Goal: Check status: Check status

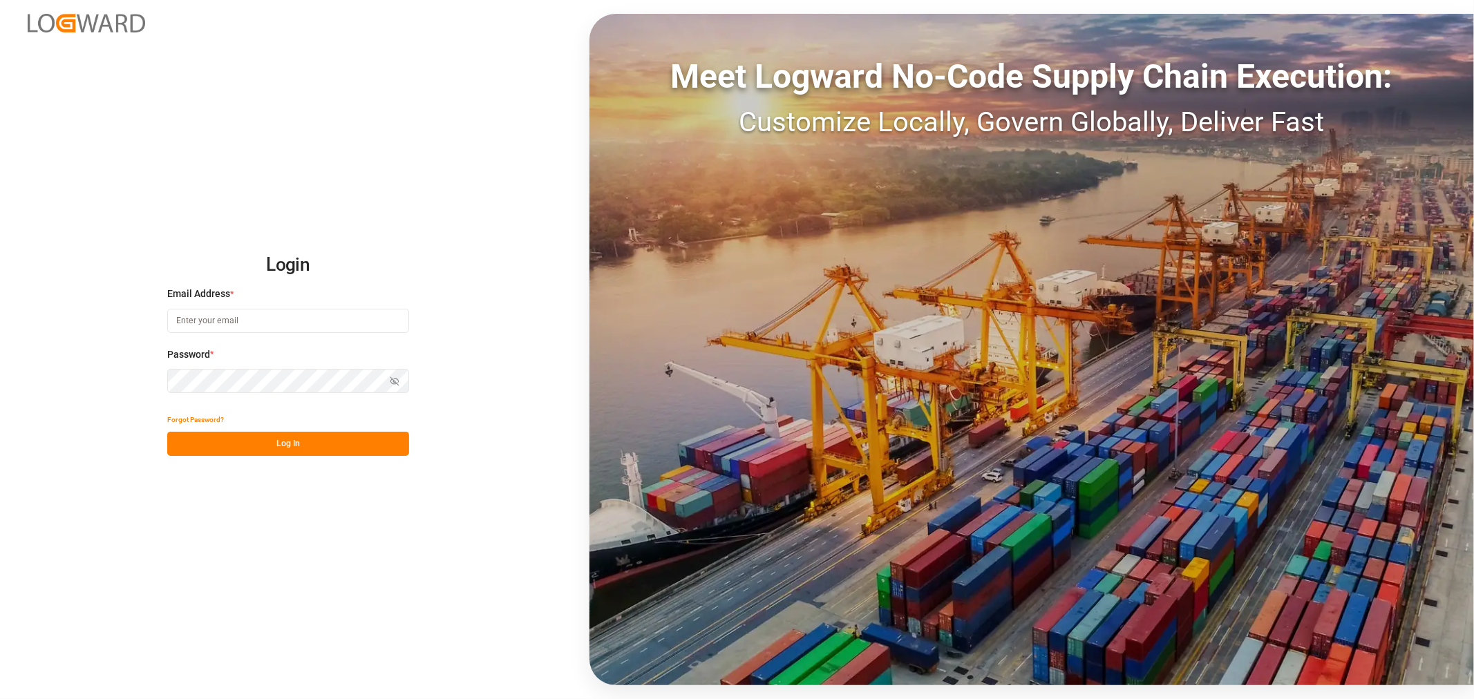
type input "[PERSON_NAME][EMAIL_ADDRESS][PERSON_NAME][DOMAIN_NAME]"
click at [289, 438] on button "Log In" at bounding box center [288, 444] width 242 height 24
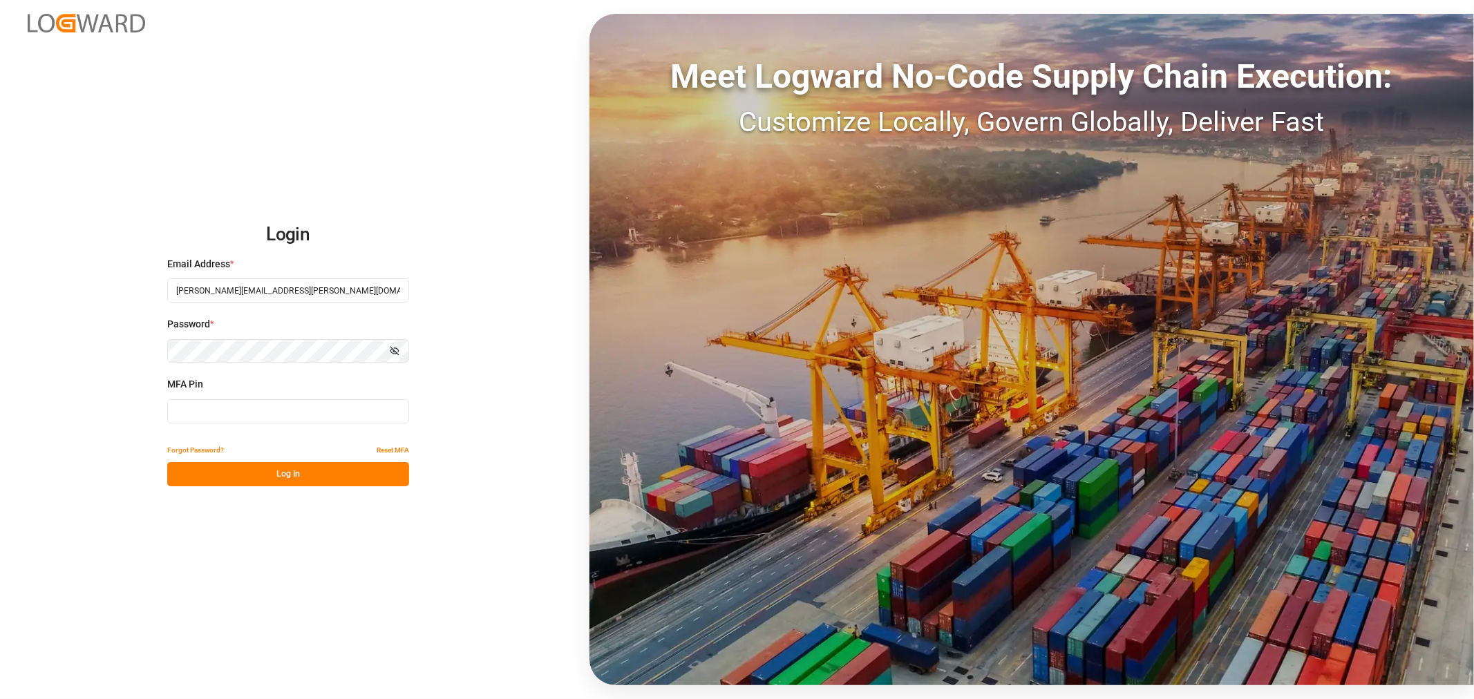
click at [243, 406] on input at bounding box center [288, 412] width 242 height 24
type input "232732"
click at [271, 469] on button "Log In" at bounding box center [288, 474] width 242 height 24
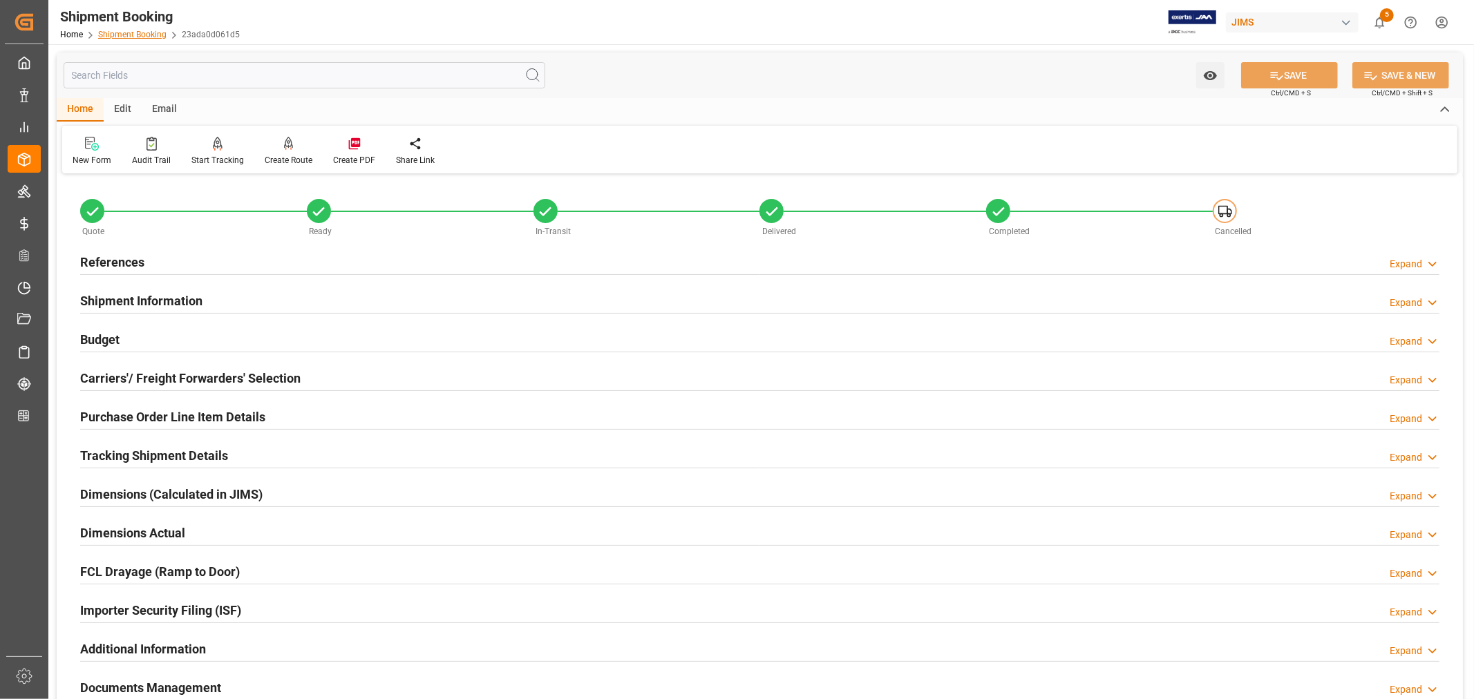
click at [147, 32] on link "Shipment Booking" at bounding box center [132, 35] width 68 height 10
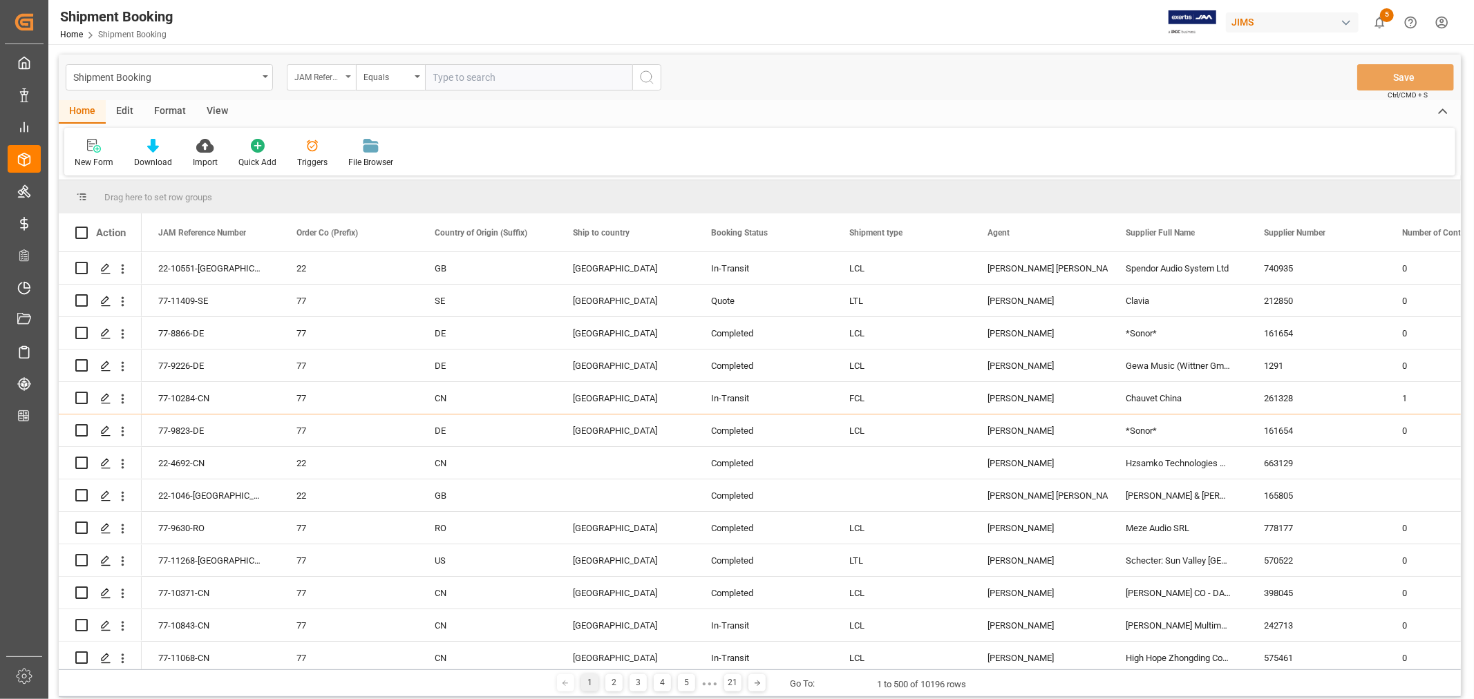
click at [350, 74] on div "JAM Reference Number" at bounding box center [321, 77] width 69 height 26
type input "book"
click at [339, 170] on div "Booking Number" at bounding box center [391, 170] width 206 height 29
click at [450, 76] on input "text" at bounding box center [528, 77] width 207 height 26
paste input "884848559750"
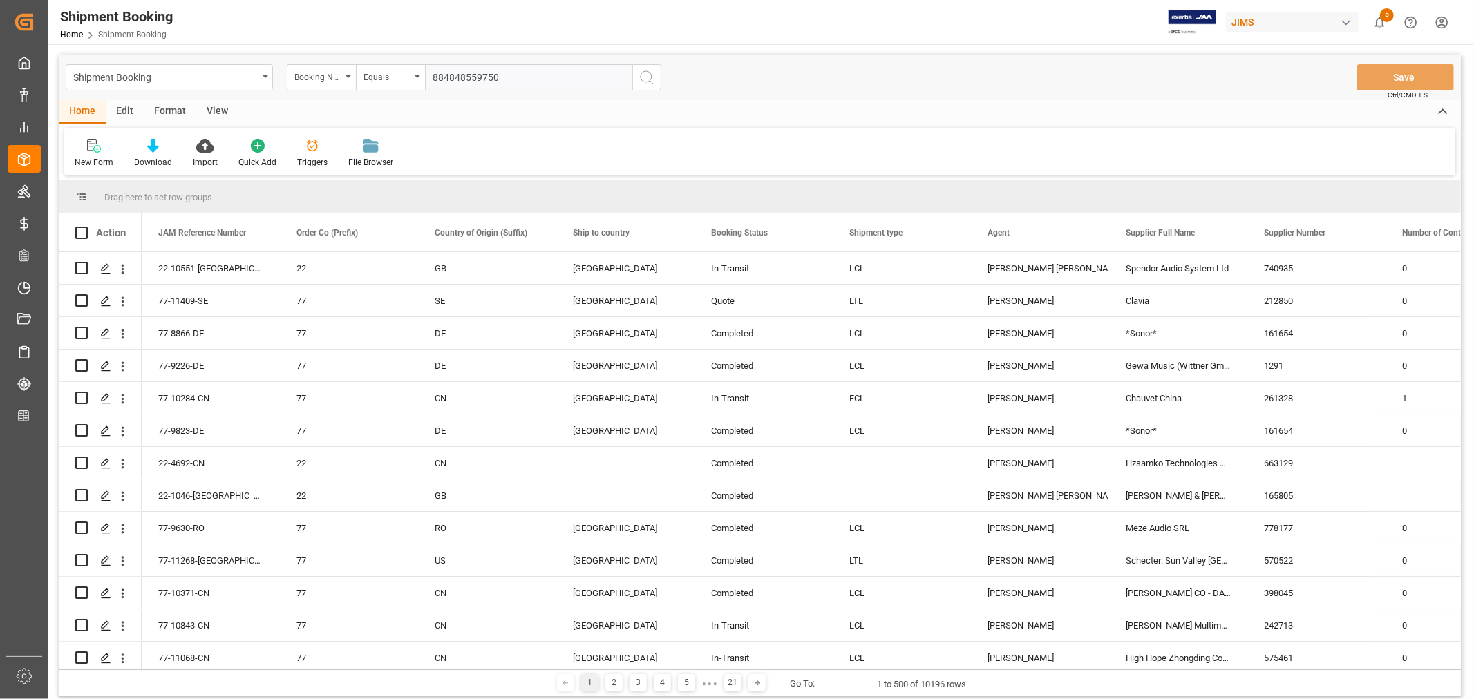
click at [444, 77] on input "884848559750" at bounding box center [528, 77] width 207 height 26
click at [523, 75] on input "884848559750" at bounding box center [528, 77] width 207 height 26
type input "884848559750"
click at [644, 73] on icon "search button" at bounding box center [647, 77] width 17 height 17
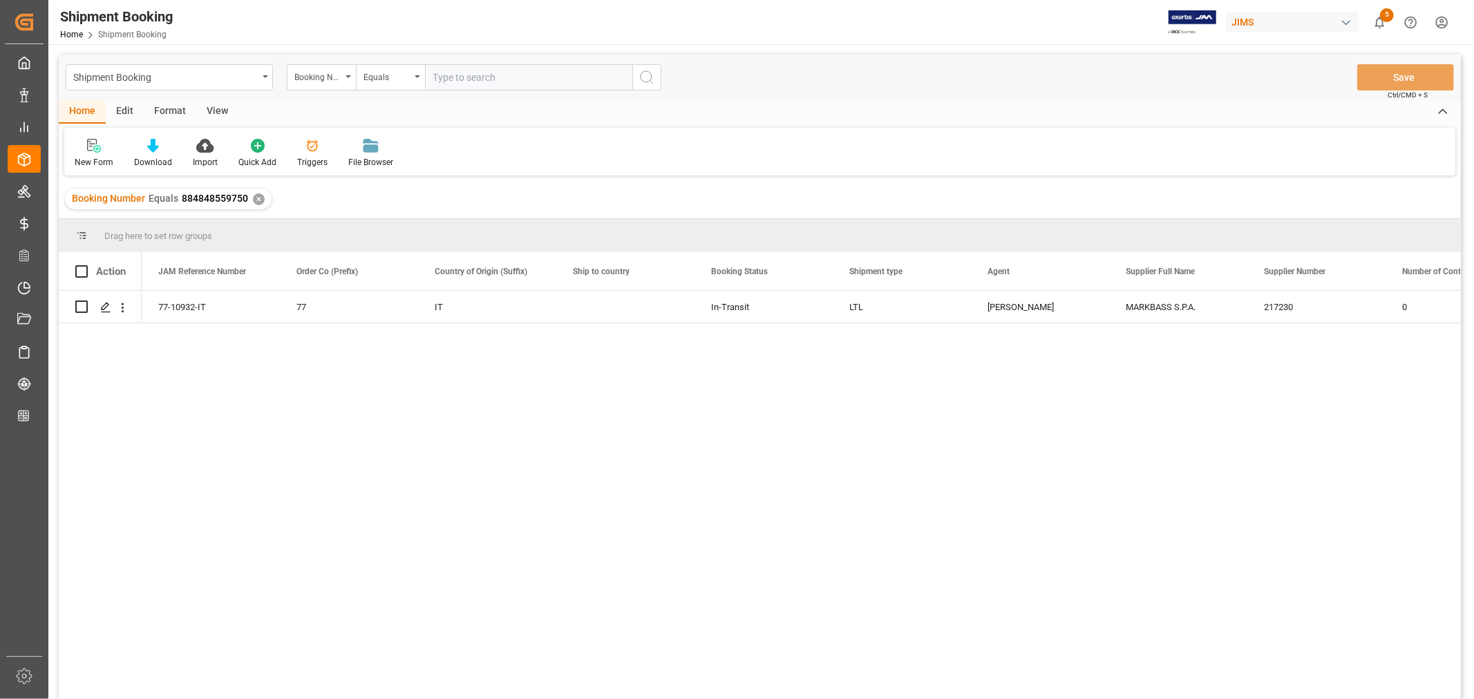
click at [254, 200] on div "✕" at bounding box center [259, 200] width 12 height 12
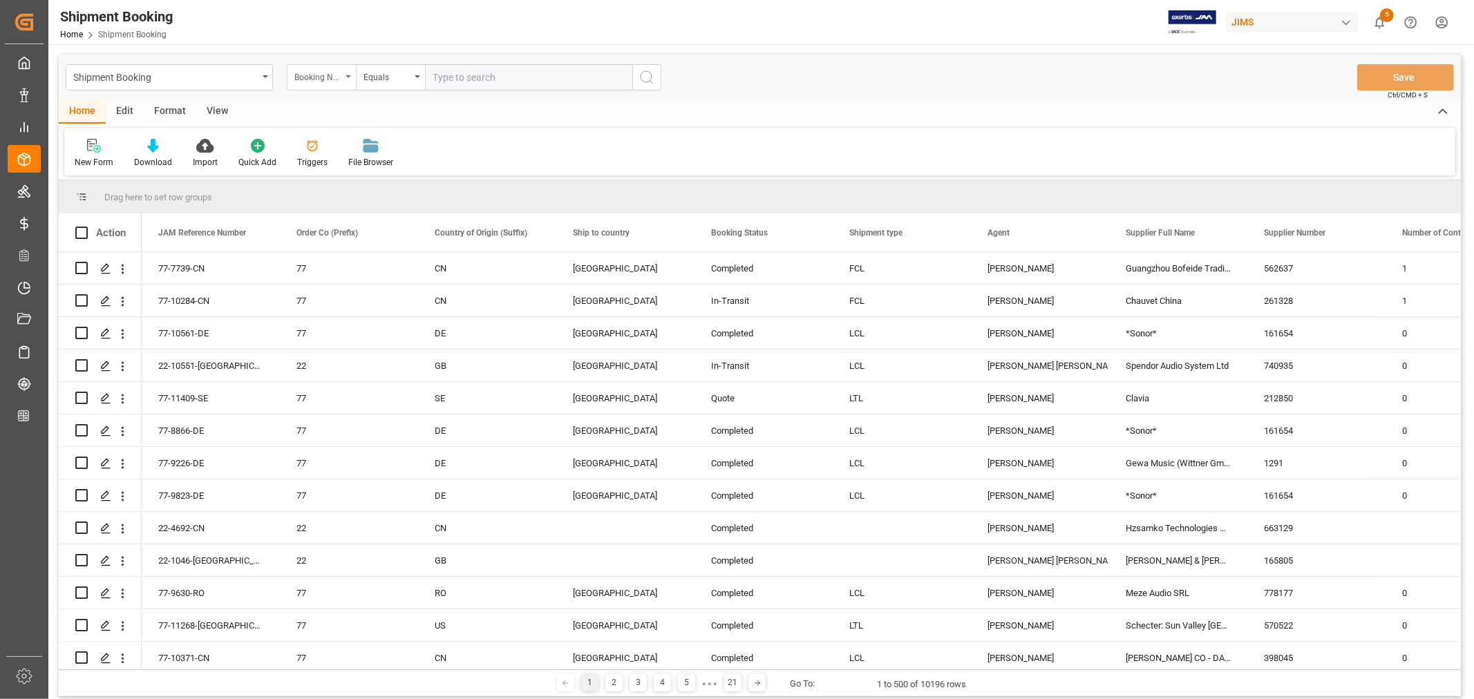
click at [348, 76] on icon "open menu" at bounding box center [349, 76] width 6 height 3
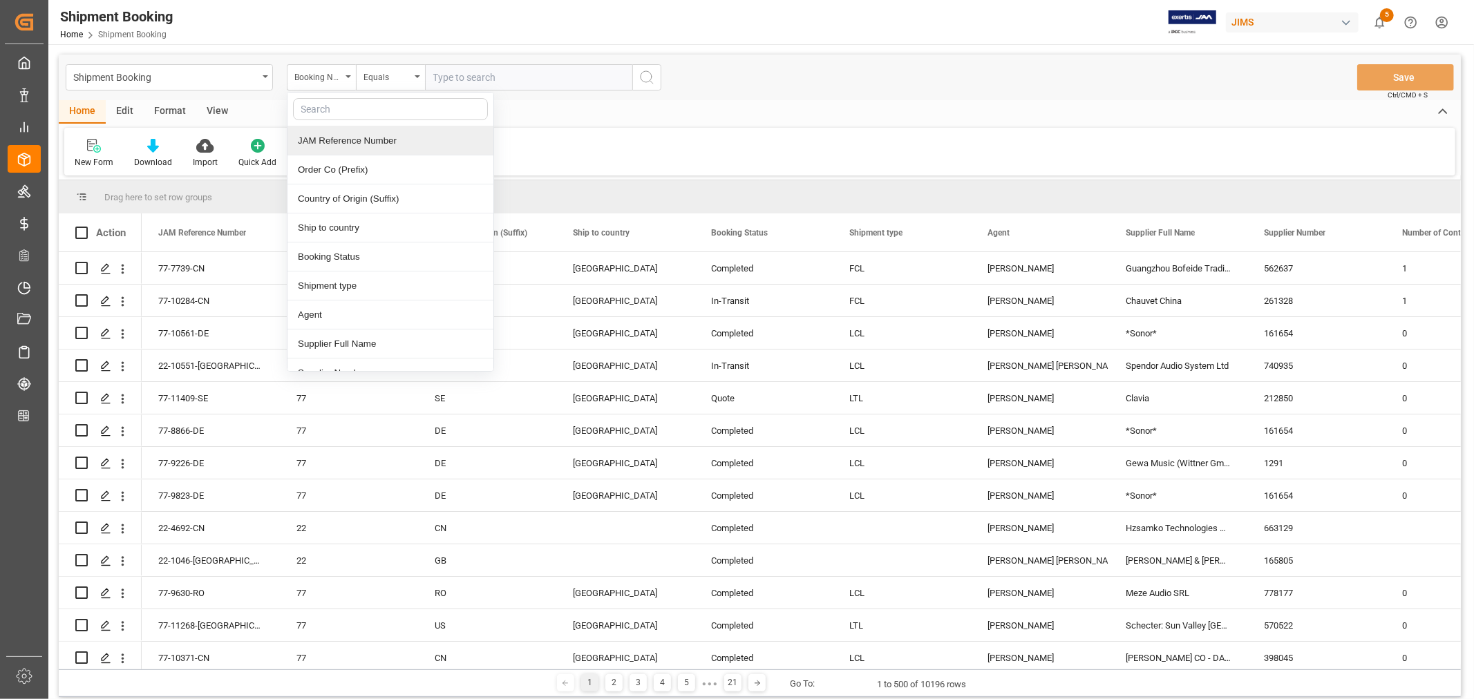
click at [330, 140] on div "JAM Reference Number" at bounding box center [391, 140] width 206 height 29
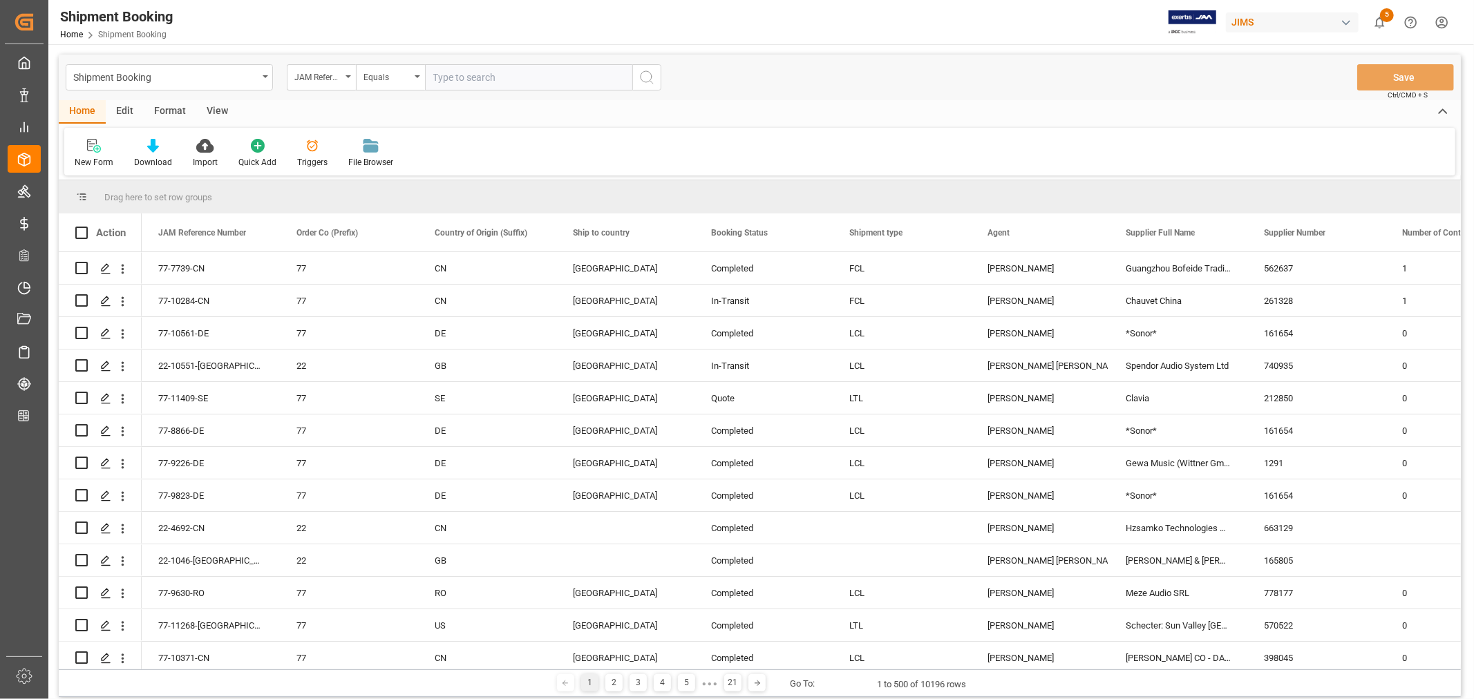
click at [442, 71] on input "text" at bounding box center [528, 77] width 207 height 26
paste input "22-11339-JP"
type input "22-11339-JP"
click at [648, 73] on icon "search button" at bounding box center [647, 77] width 17 height 17
